Goal: Information Seeking & Learning: Find specific page/section

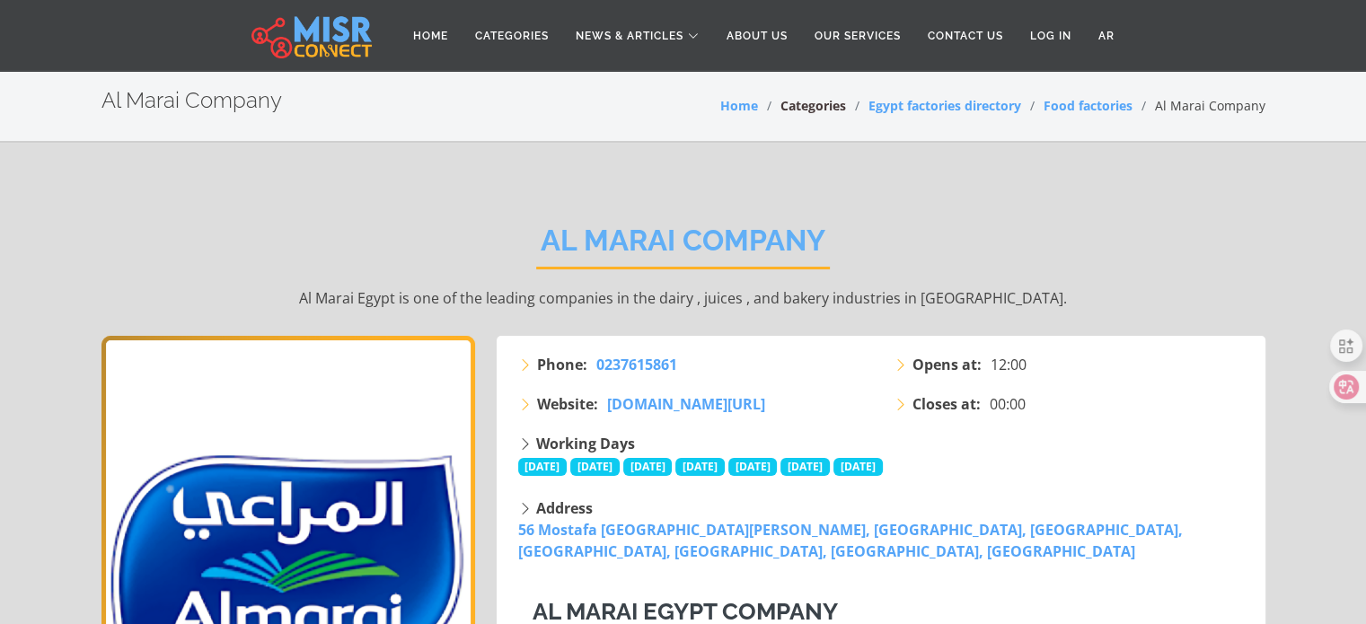
click at [811, 110] on link "Categories" at bounding box center [814, 105] width 66 height 17
click at [929, 106] on link "Egypt factories directory" at bounding box center [945, 105] width 153 height 17
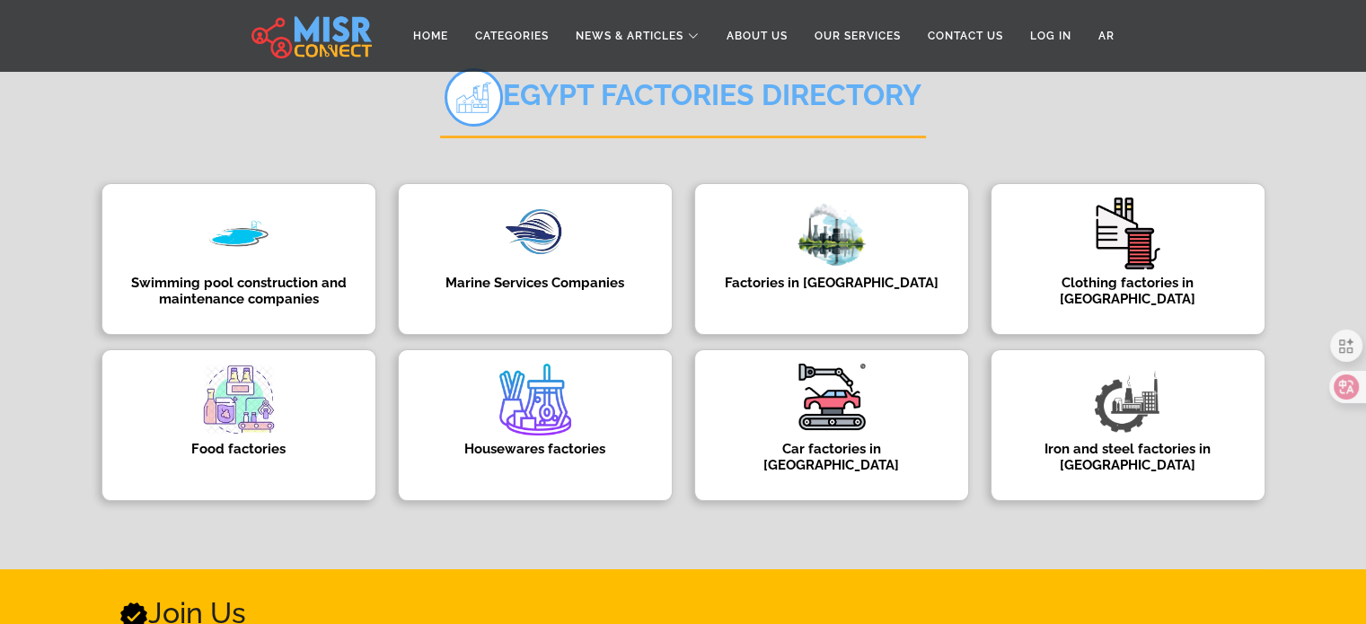
scroll to position [180, 0]
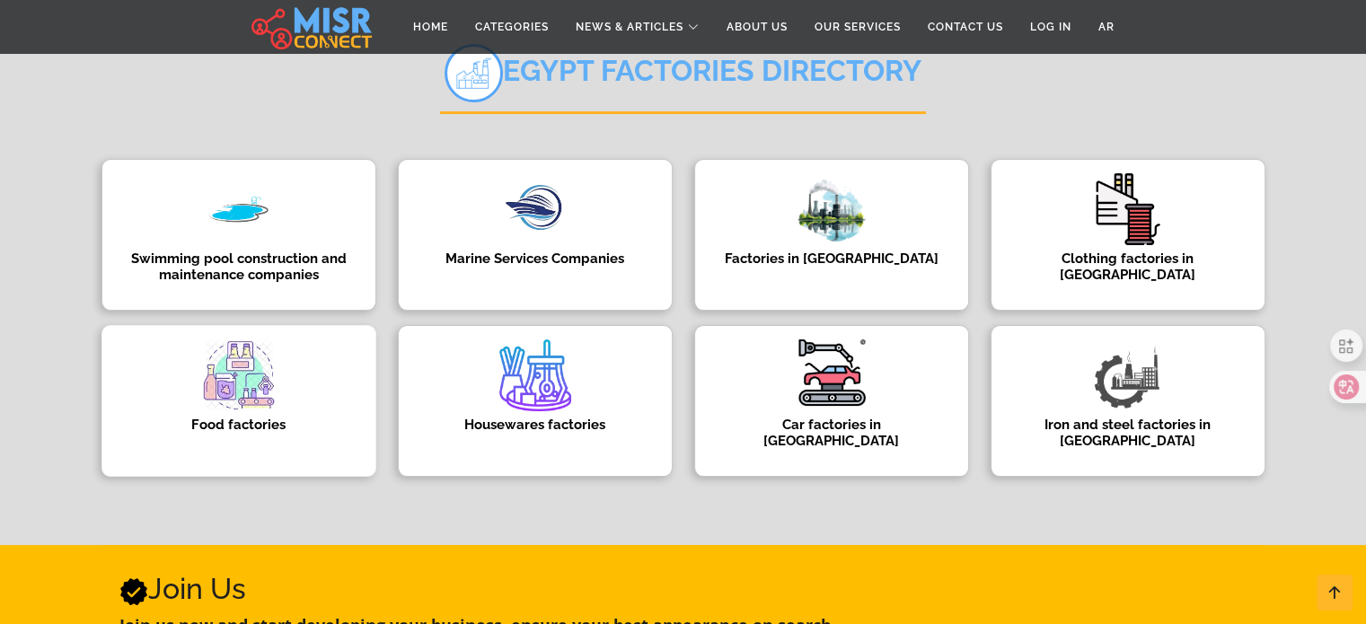
click at [259, 362] on img at bounding box center [239, 376] width 72 height 72
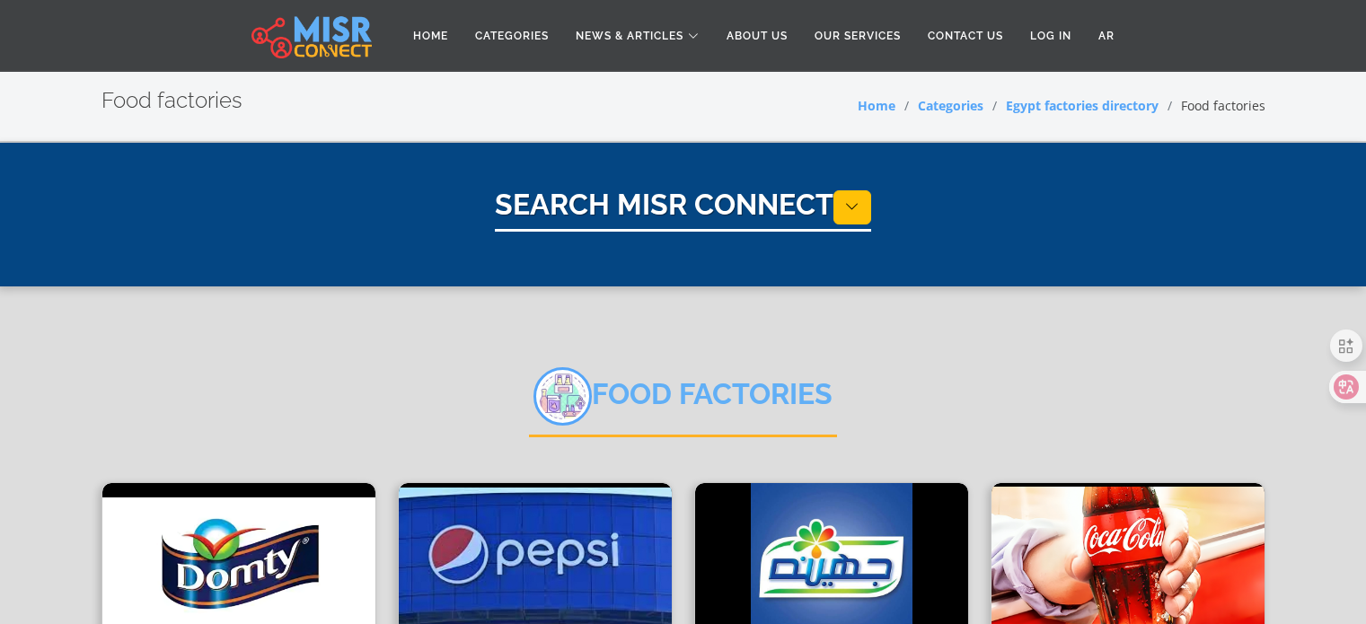
select select "**********"
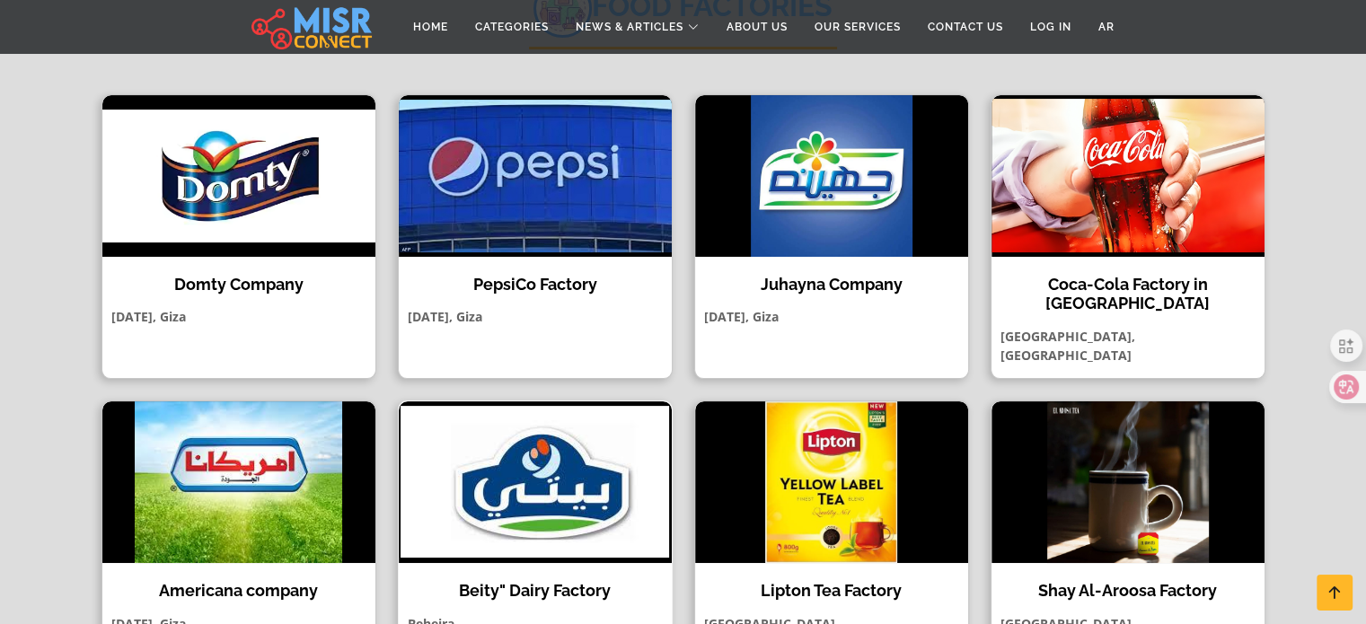
scroll to position [359, 0]
